Goal: Task Accomplishment & Management: Use online tool/utility

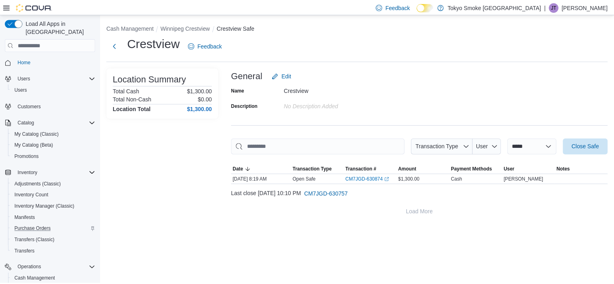
scroll to position [89, 0]
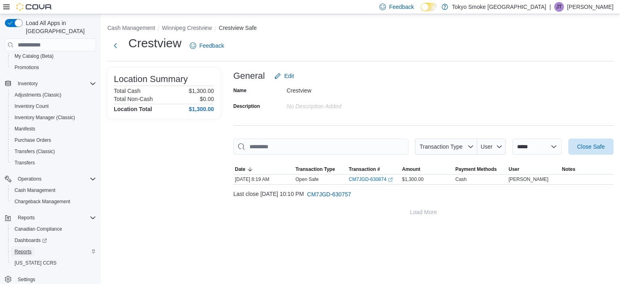
click at [33, 247] on link "Reports" at bounding box center [22, 252] width 23 height 10
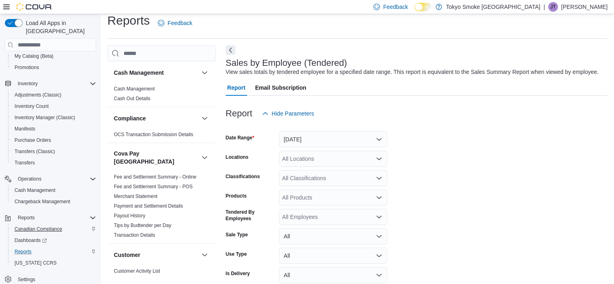
scroll to position [19, 0]
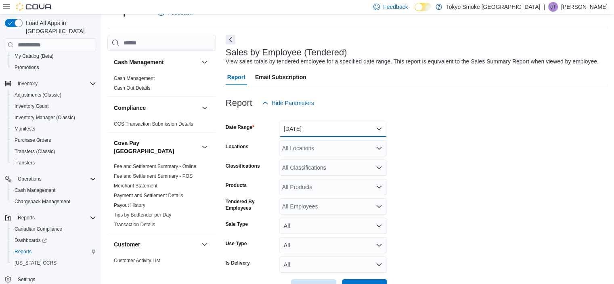
click at [314, 129] on button "[DATE]" at bounding box center [333, 129] width 108 height 16
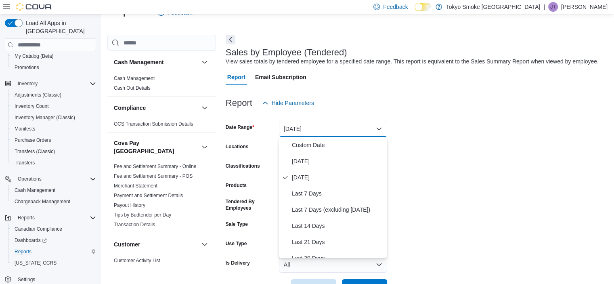
click at [425, 117] on div at bounding box center [417, 116] width 382 height 10
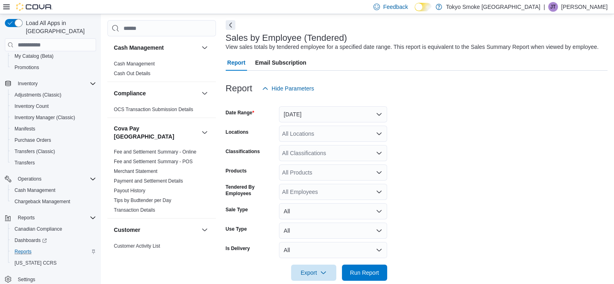
scroll to position [35, 0]
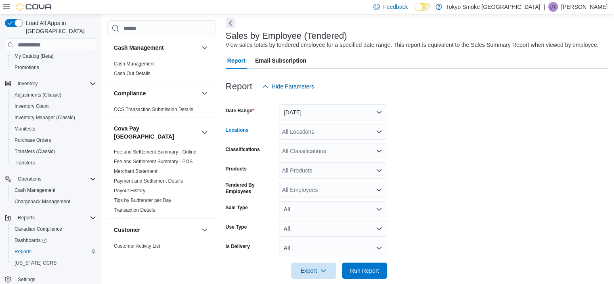
click at [320, 135] on div "All Locations" at bounding box center [333, 131] width 108 height 16
type input "***"
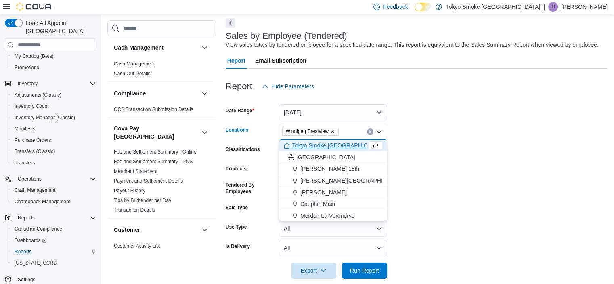
click at [486, 151] on form "Date Range [DATE] Locations [GEOGRAPHIC_DATA] [GEOGRAPHIC_DATA] Combo box. Sele…" at bounding box center [417, 186] width 382 height 184
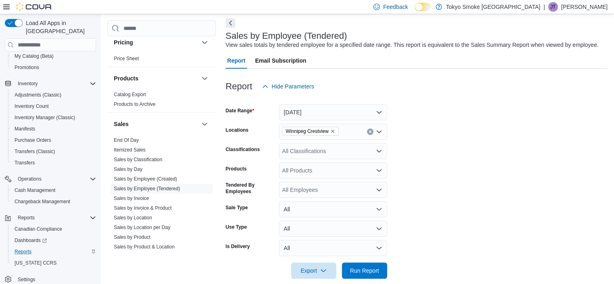
scroll to position [658, 0]
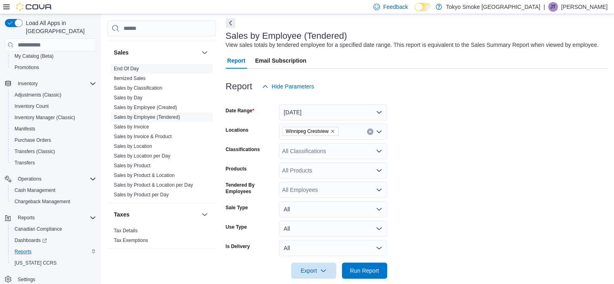
click at [130, 66] on link "End Of Day" at bounding box center [126, 69] width 25 height 6
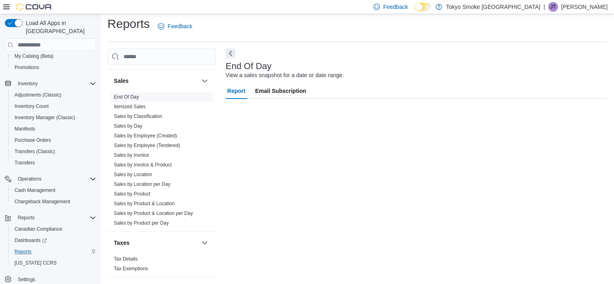
scroll to position [5, 0]
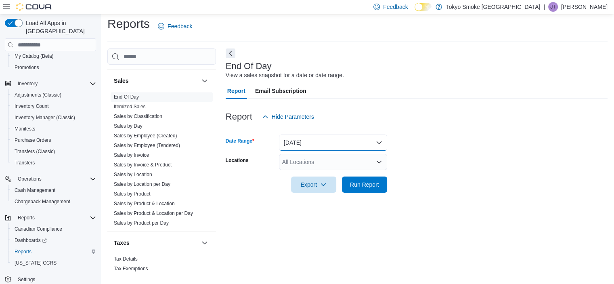
click at [307, 141] on button "[DATE]" at bounding box center [333, 142] width 108 height 16
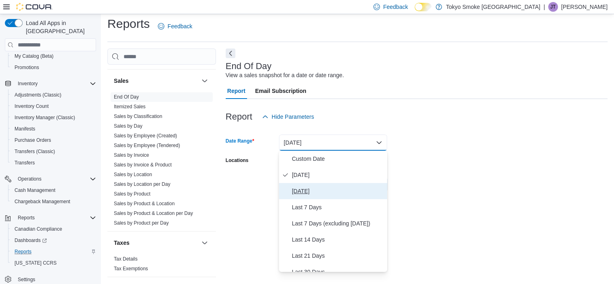
click at [339, 192] on span "[DATE]" at bounding box center [338, 191] width 92 height 10
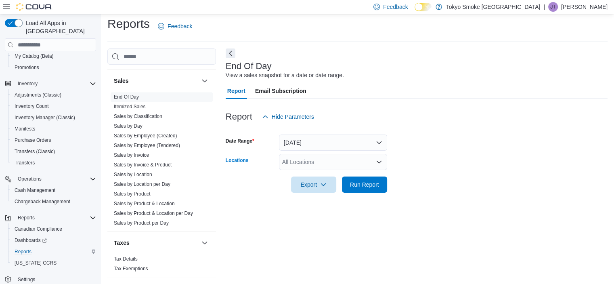
click at [323, 155] on div "All Locations" at bounding box center [333, 162] width 108 height 16
type input "*****"
click at [332, 175] on span "Winnipeg Crestview" at bounding box center [325, 175] width 50 height 8
click at [501, 167] on form "Date Range [DATE] Locations [GEOGRAPHIC_DATA] Crestview Export Run Report" at bounding box center [417, 159] width 382 height 68
click at [360, 180] on span "Run Report" at bounding box center [365, 184] width 36 height 16
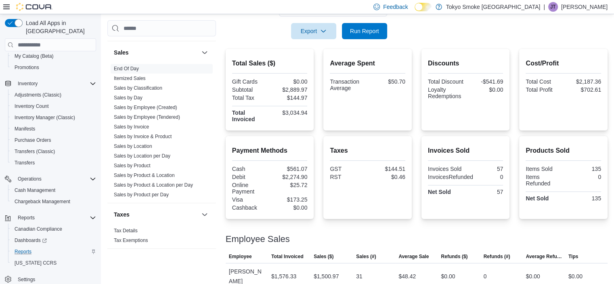
scroll to position [167, 0]
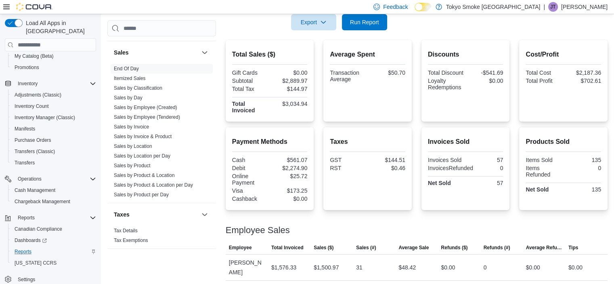
click at [304, 158] on div "$561.07" at bounding box center [289, 160] width 36 height 6
copy div "561.07"
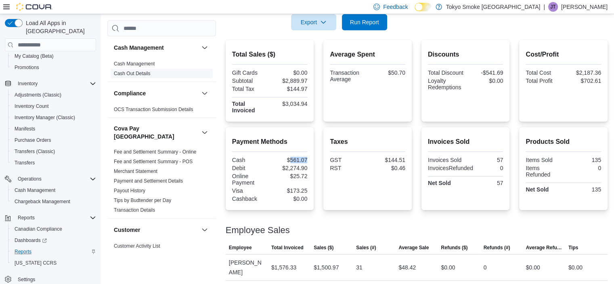
scroll to position [0, 0]
click at [147, 64] on link "Cash Management" at bounding box center [134, 64] width 41 height 6
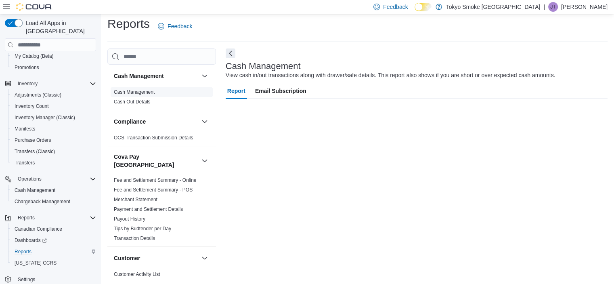
scroll to position [5, 0]
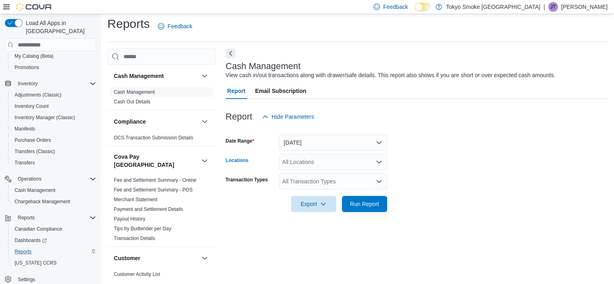
click at [323, 165] on div "All Locations" at bounding box center [333, 162] width 108 height 16
type input "*****"
click at [455, 167] on form "Date Range [DATE] Locations [GEOGRAPHIC_DATA] Crestview Transaction Types All T…" at bounding box center [417, 168] width 382 height 87
click at [346, 184] on div "All Transaction Types" at bounding box center [333, 181] width 108 height 16
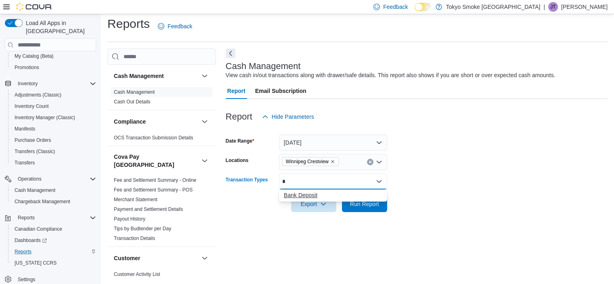
type input "*"
click at [350, 191] on span "Bank Deposit" at bounding box center [333, 195] width 98 height 8
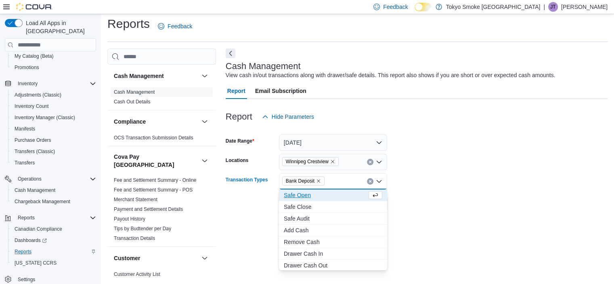
click at [442, 188] on form "Date Range [DATE] Locations [GEOGRAPHIC_DATA] Crestview Transaction Types Bank …" at bounding box center [417, 168] width 382 height 87
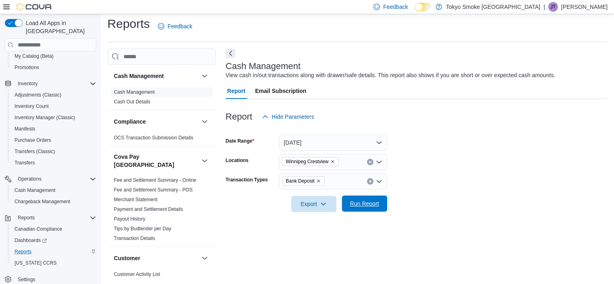
click at [377, 202] on span "Run Report" at bounding box center [364, 203] width 29 height 8
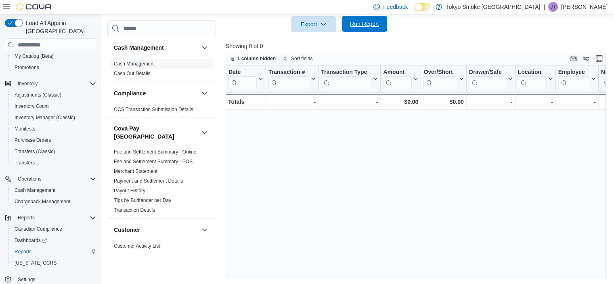
scroll to position [65, 0]
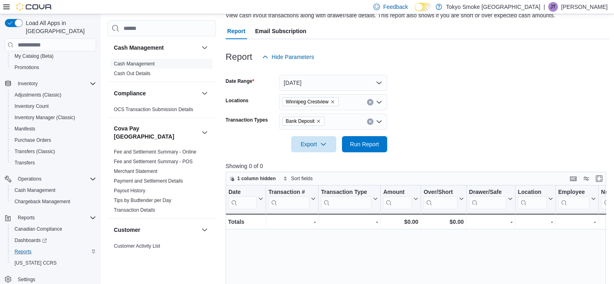
click at [371, 121] on button "Clear input" at bounding box center [370, 121] width 6 height 6
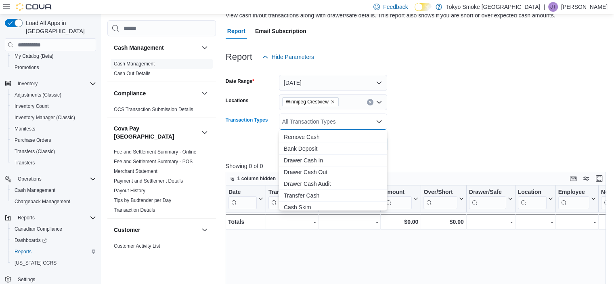
scroll to position [48, 0]
click at [362, 143] on span "Bank Deposit" at bounding box center [333, 146] width 98 height 8
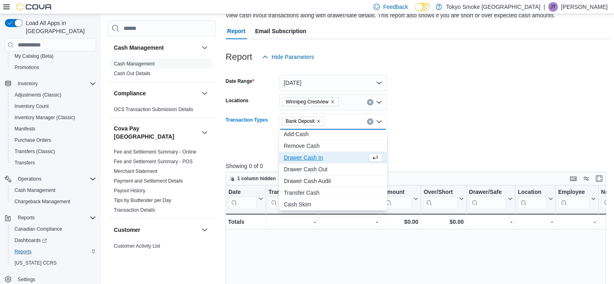
scroll to position [36, 0]
click at [341, 80] on button "[DATE]" at bounding box center [333, 83] width 108 height 16
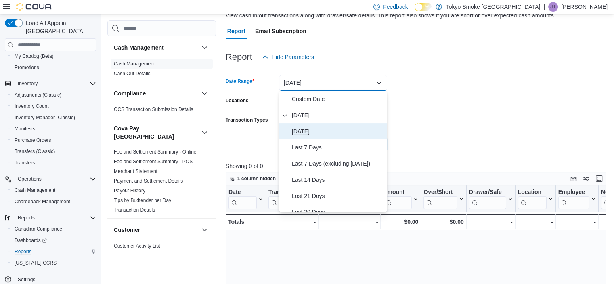
click at [331, 132] on span "[DATE]" at bounding box center [338, 131] width 92 height 10
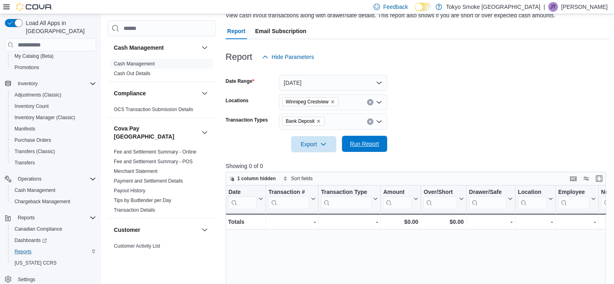
click at [372, 143] on span "Run Report" at bounding box center [364, 144] width 29 height 8
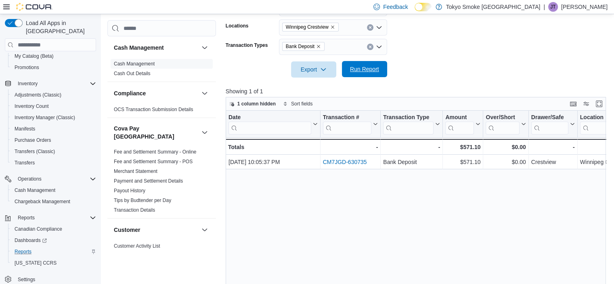
scroll to position [140, 0]
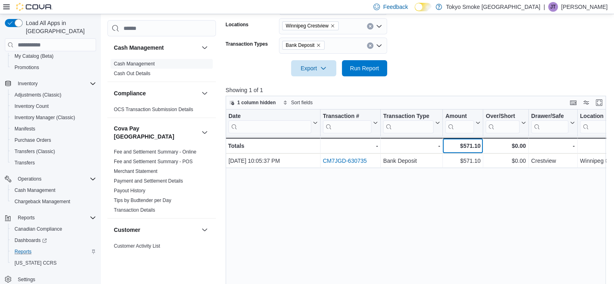
click at [471, 144] on div "$571.10" at bounding box center [462, 146] width 35 height 10
copy div "571.10"
click at [318, 45] on icon "Remove Bank Deposit from selection in this group" at bounding box center [318, 45] width 3 height 3
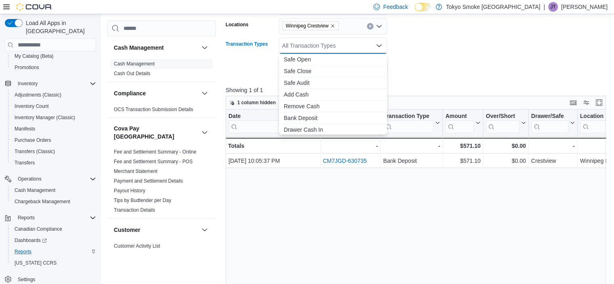
click at [318, 45] on div "All Transaction Types" at bounding box center [333, 46] width 108 height 16
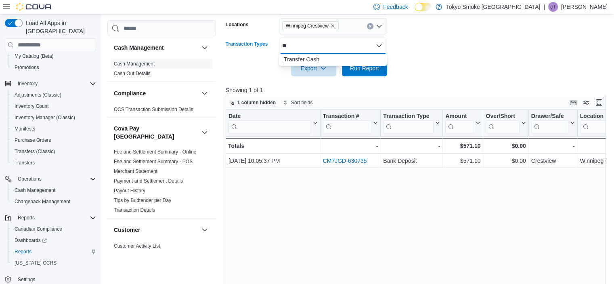
type input "**"
click at [324, 56] on span "Transfer Cash" at bounding box center [333, 59] width 98 height 8
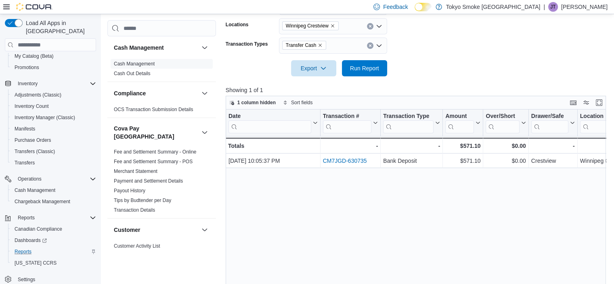
click at [434, 51] on form "Date Range [DATE] Locations [GEOGRAPHIC_DATA] Crestview Transaction Types Trans…" at bounding box center [418, 32] width 384 height 87
click at [386, 66] on button "Run Report" at bounding box center [364, 68] width 45 height 16
